Goal: Information Seeking & Learning: Learn about a topic

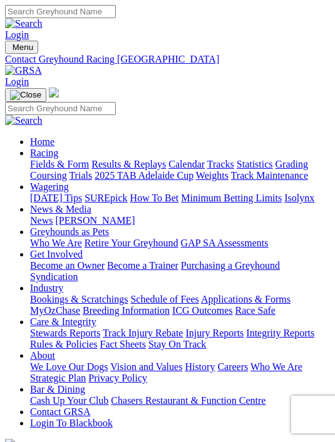
click at [54, 136] on link "Home" at bounding box center [42, 141] width 24 height 11
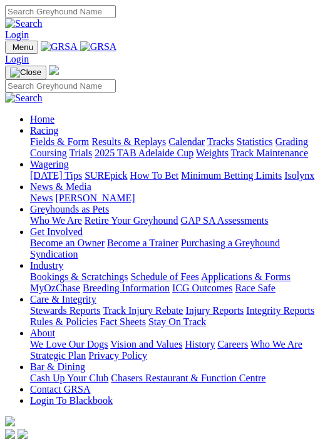
scroll to position [128, 0]
click at [96, 294] on link "Care & Integrity" at bounding box center [63, 299] width 66 height 11
click at [55, 338] on link "About" at bounding box center [42, 333] width 25 height 11
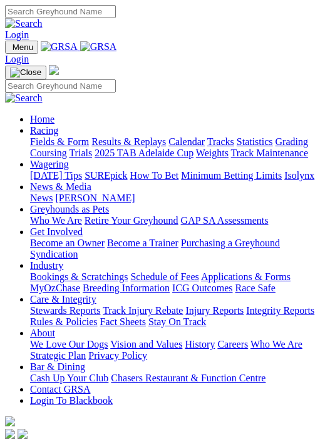
click at [223, 339] on link "Careers" at bounding box center [232, 344] width 31 height 11
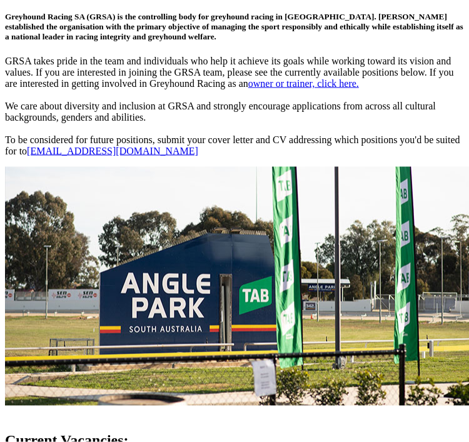
scroll to position [481, 0]
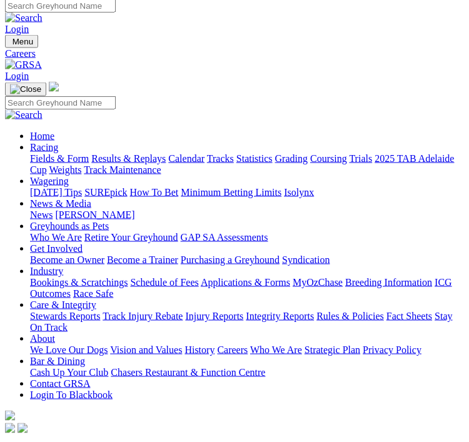
scroll to position [0, 0]
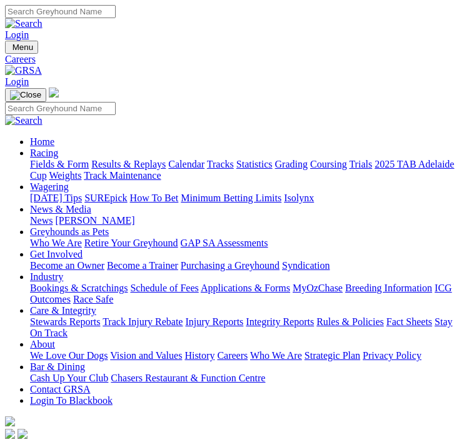
click at [48, 41] on div "Menu Careers Login Home Racing Fields & Form Results & Replays Calendar Tracks …" at bounding box center [234, 241] width 459 height 401
click at [10, 50] on img "Toggle navigation" at bounding box center [10, 50] width 0 height 0
click at [334, 261] on ul "Home Racing Fields & Form Results & Replays Calendar Tracks Statistics Grading …" at bounding box center [234, 271] width 459 height 270
click at [63, 271] on link "Industry" at bounding box center [46, 276] width 33 height 11
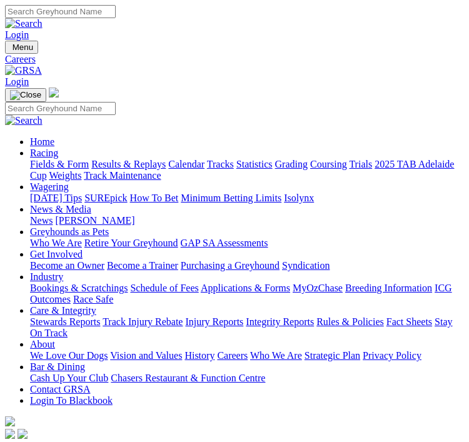
click at [11, 171] on div "Home Racing Fields & Form Results & Replays Calendar Tracks Statistics Grading …" at bounding box center [234, 265] width 459 height 354
